Goal: Transaction & Acquisition: Purchase product/service

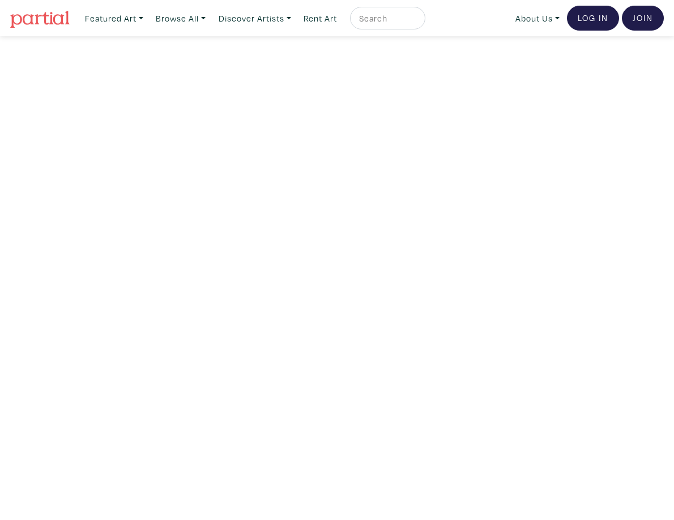
click at [398, 17] on input "text" at bounding box center [386, 18] width 57 height 14
type input "[PERSON_NAME]"
click at [417, 22] on button "submit" at bounding box center [417, 22] width 0 height 0
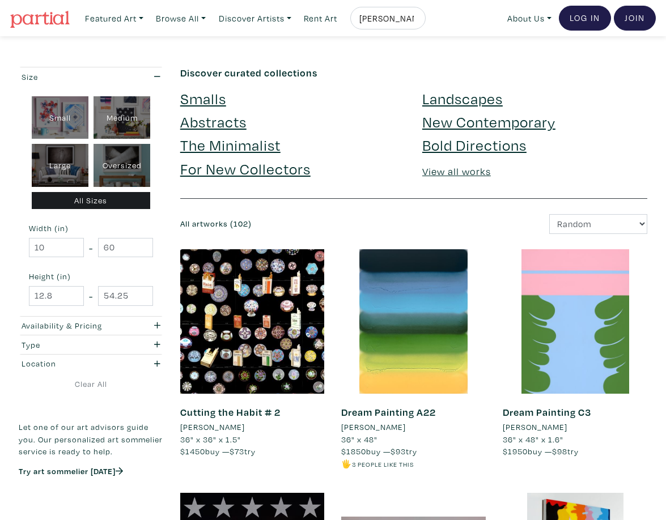
click at [404, 21] on input "[PERSON_NAME]" at bounding box center [386, 18] width 57 height 14
type input "Kyle Yip A3"
click at [417, 22] on button "submit" at bounding box center [417, 22] width 0 height 0
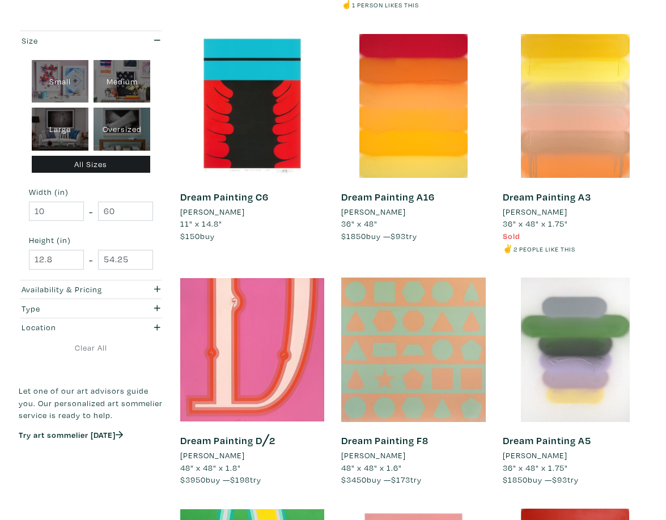
scroll to position [1444, 0]
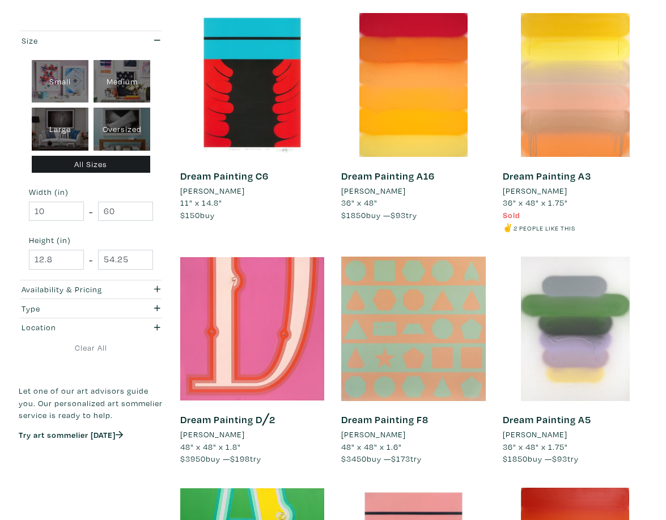
click at [568, 178] on link "Dream Painting A3" at bounding box center [547, 175] width 88 height 13
click at [549, 417] on link "Dream Painting A5" at bounding box center [547, 419] width 88 height 13
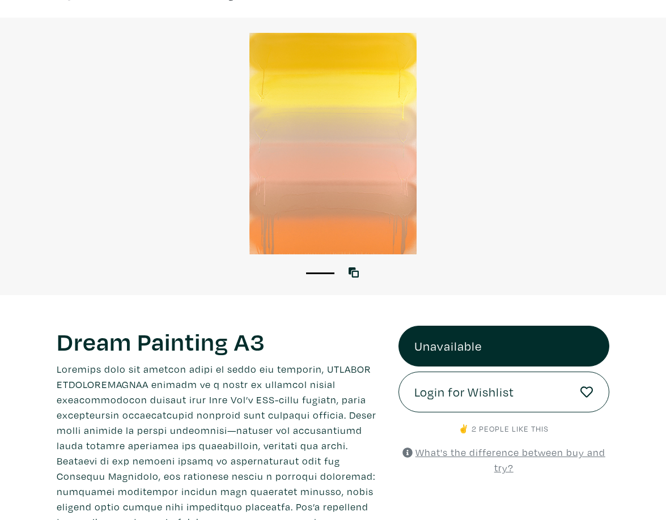
scroll to position [32, 0]
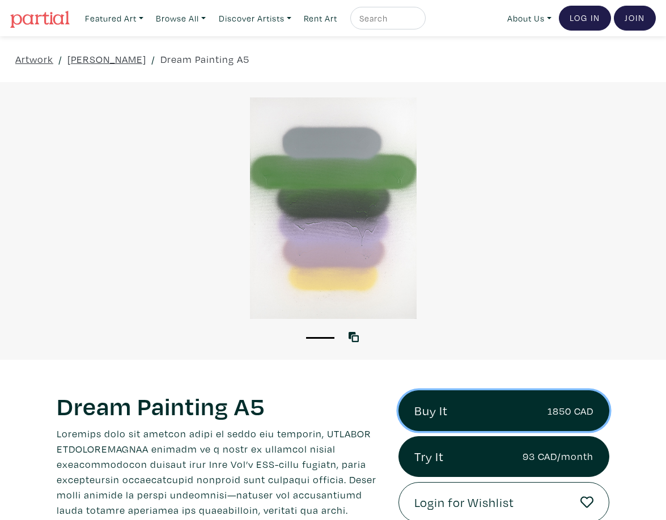
click at [549, 417] on small "1850 CAD" at bounding box center [571, 411] width 46 height 15
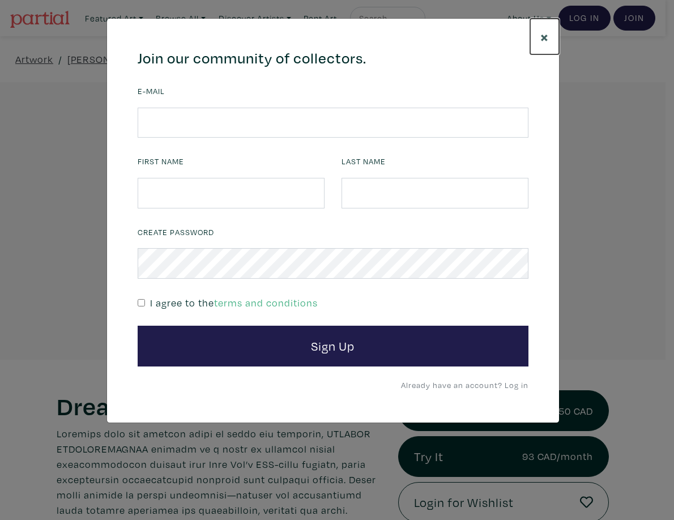
click at [542, 40] on span "×" at bounding box center [545, 37] width 9 height 20
